Goal: Information Seeking & Learning: Learn about a topic

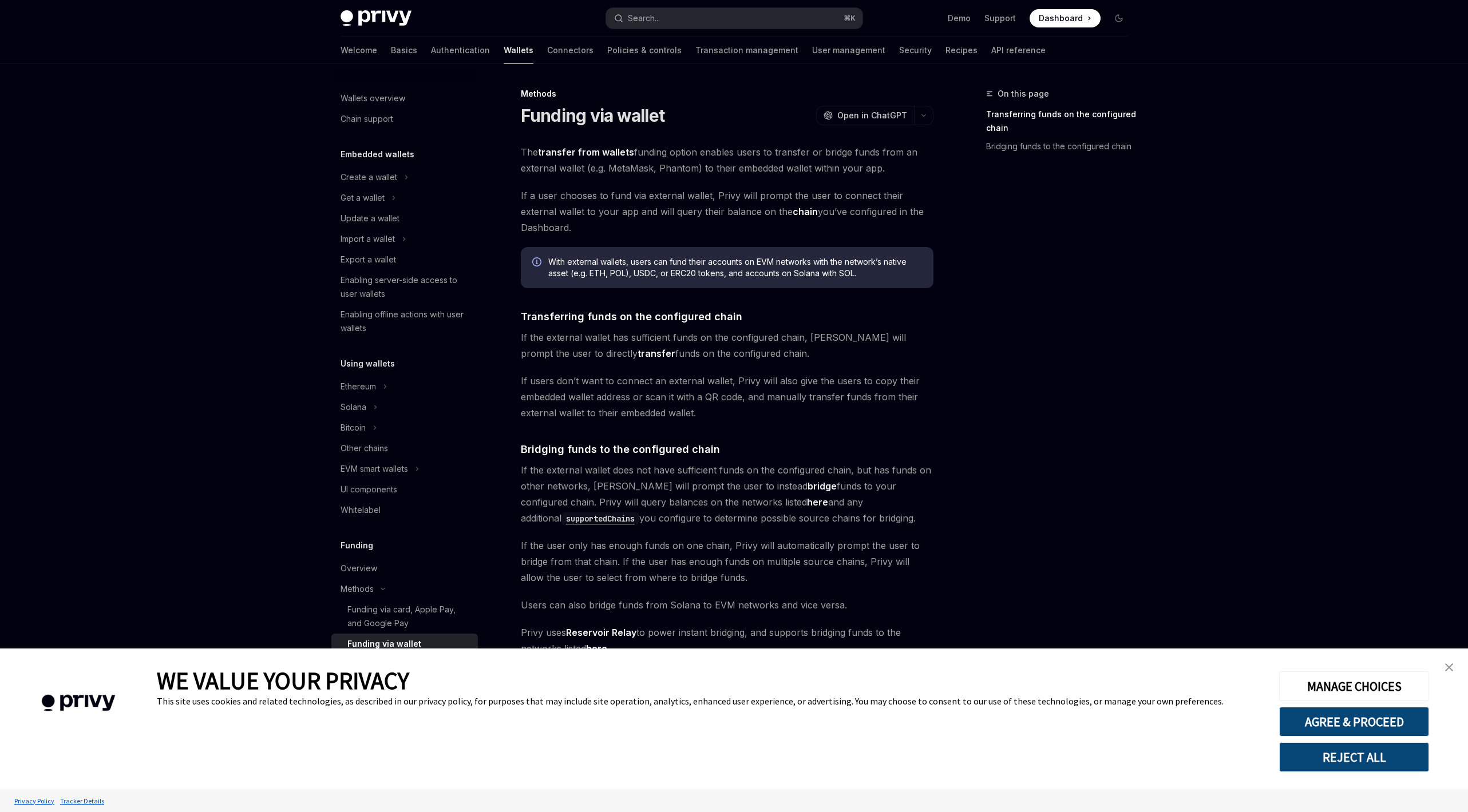
scroll to position [28, 0]
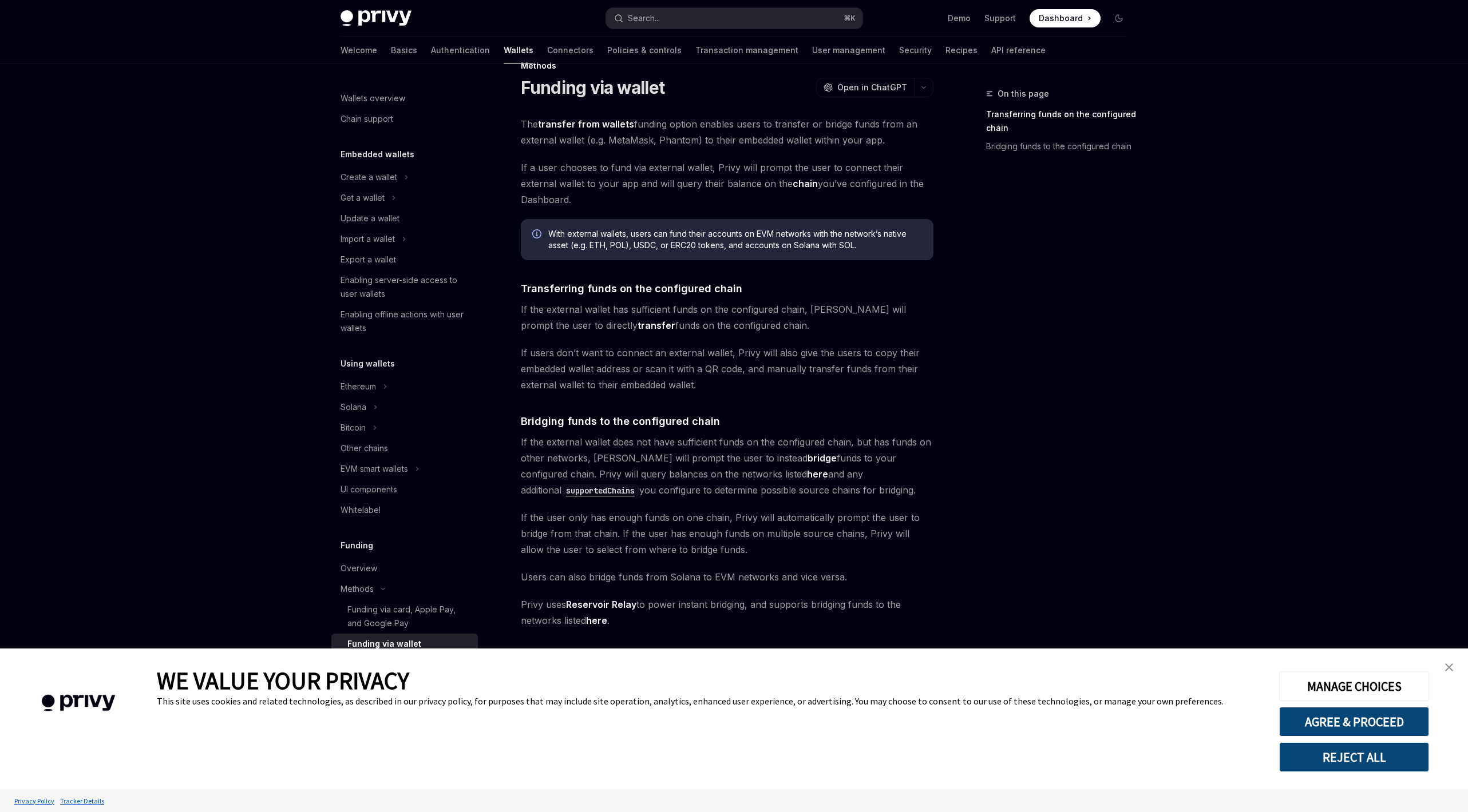
click at [1360, 755] on button "REJECT ALL" at bounding box center [1354, 757] width 150 height 30
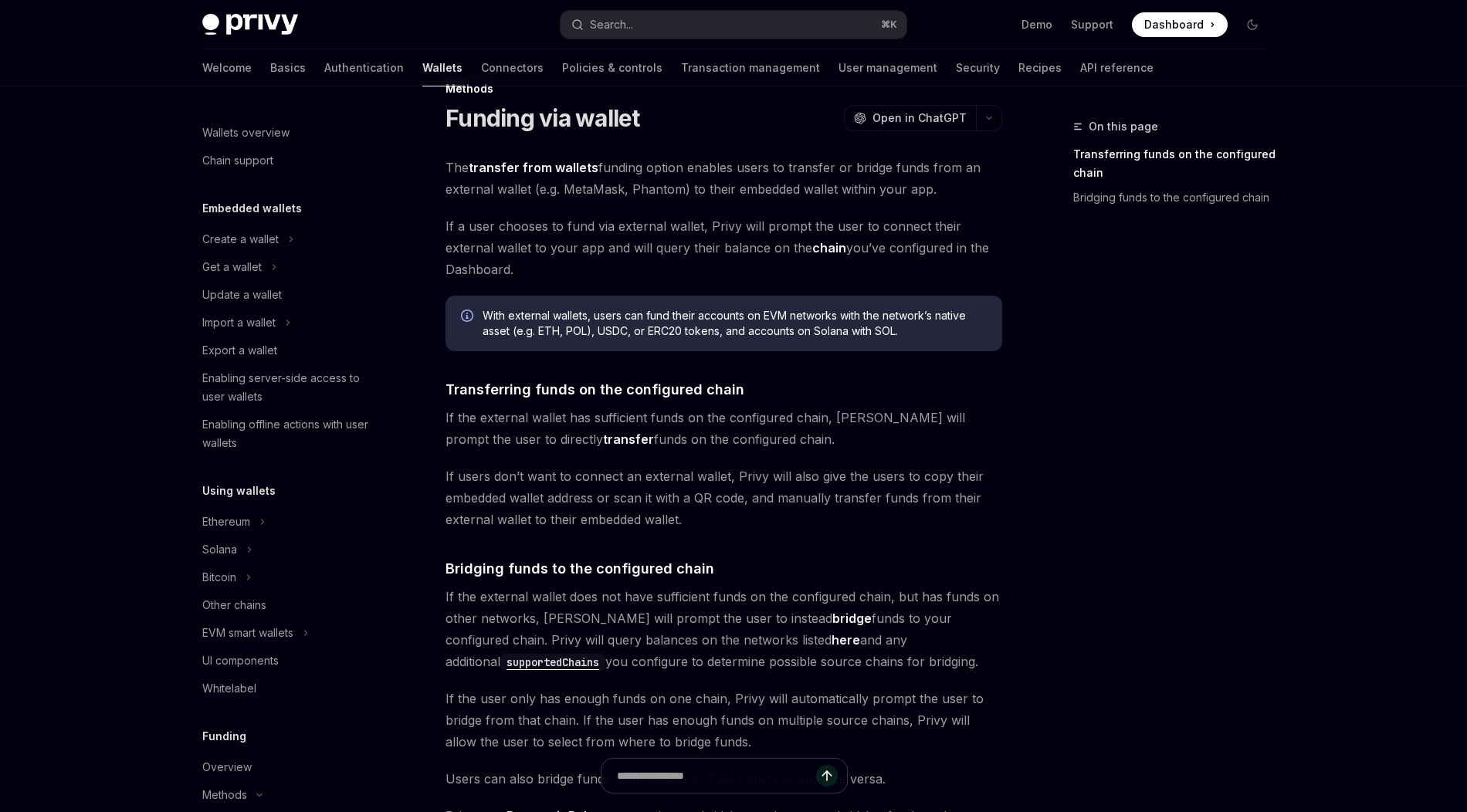
type textarea "*"
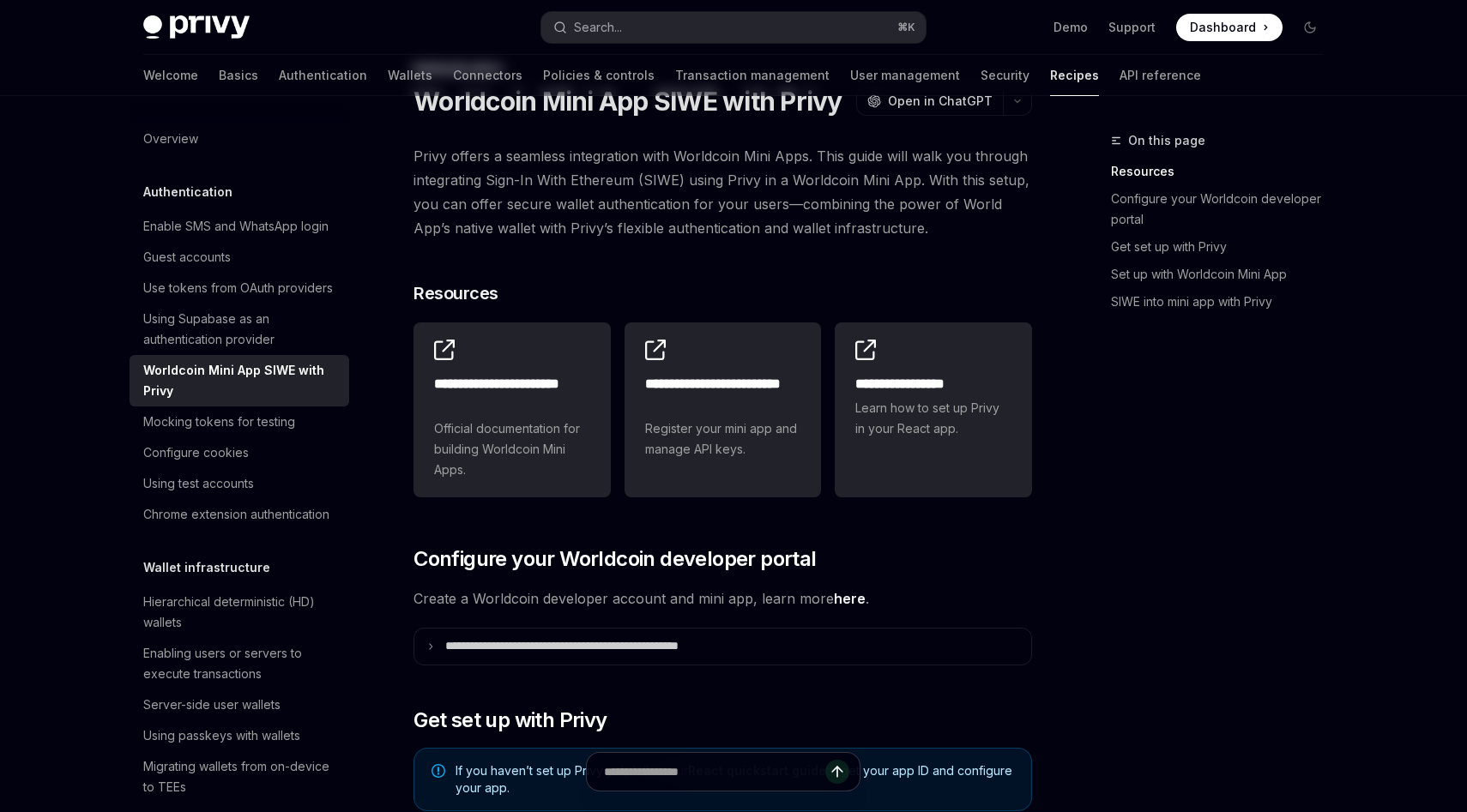
scroll to position [153, 0]
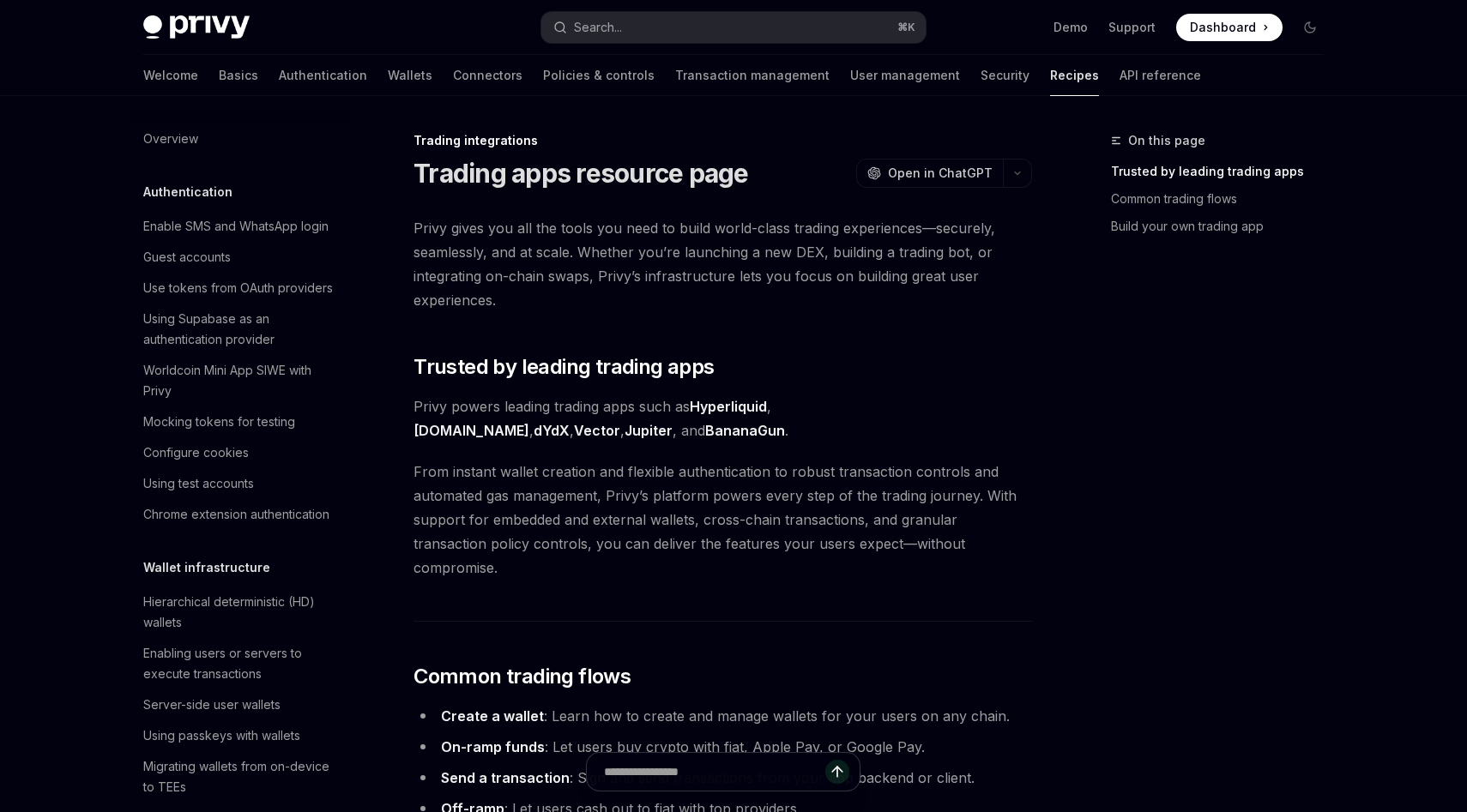
scroll to position [1491, 0]
